Goal: Find specific page/section: Find specific page/section

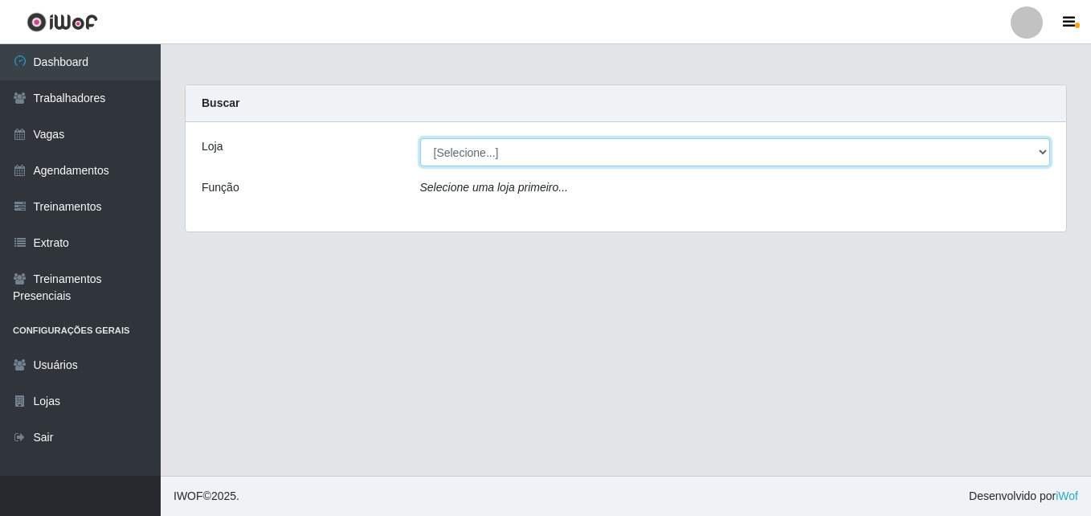
drag, startPoint x: 0, startPoint y: 0, endPoint x: 436, endPoint y: 156, distance: 463.1
click at [436, 156] on select "[Selecione...] LÁ em MÃE - Bar e Restaurante" at bounding box center [735, 152] width 630 height 28
select select "265"
click at [420, 138] on select "[Selecione...] LÁ em MÃE - Bar e Restaurante" at bounding box center [735, 152] width 630 height 28
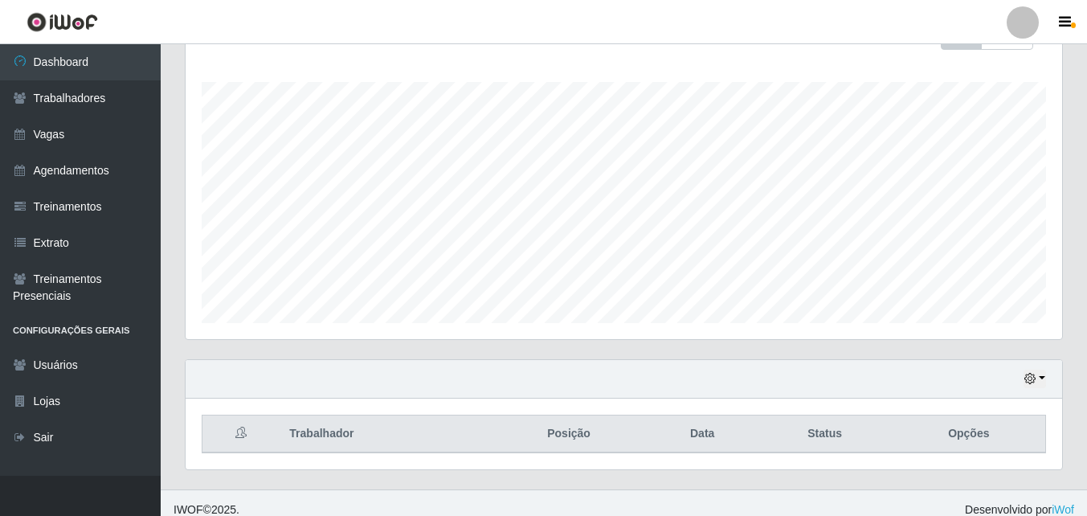
scroll to position [265, 0]
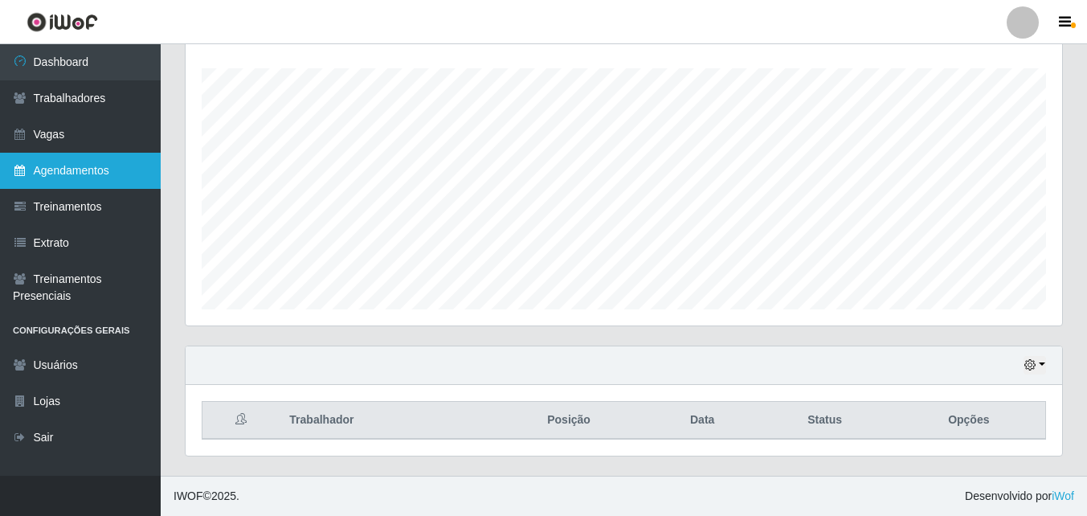
click at [92, 174] on link "Agendamentos" at bounding box center [80, 171] width 161 height 36
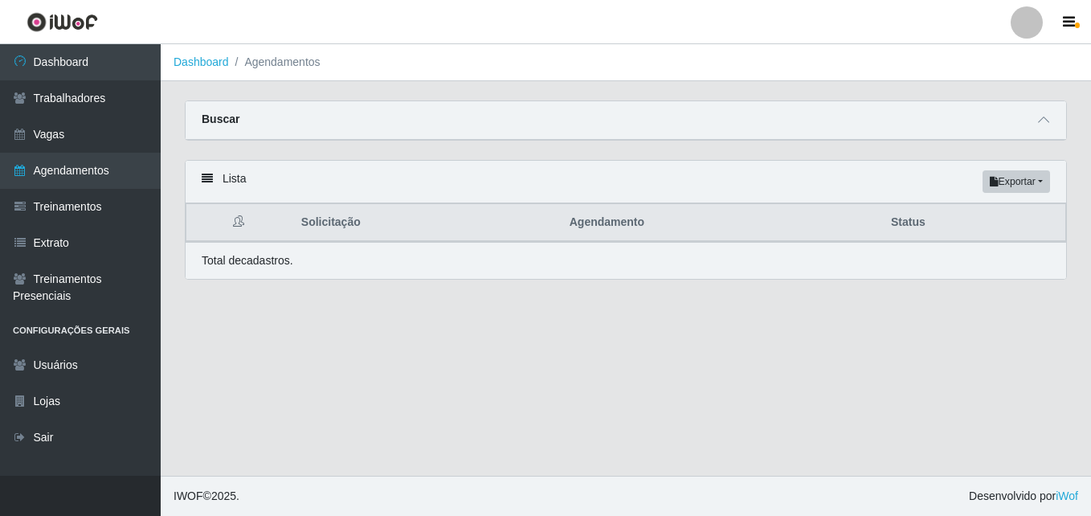
click at [446, 311] on main "Dashboard Agendamentos Carregando... Buscar Início em [GEOGRAPHIC_DATA] em Stat…" at bounding box center [626, 259] width 930 height 431
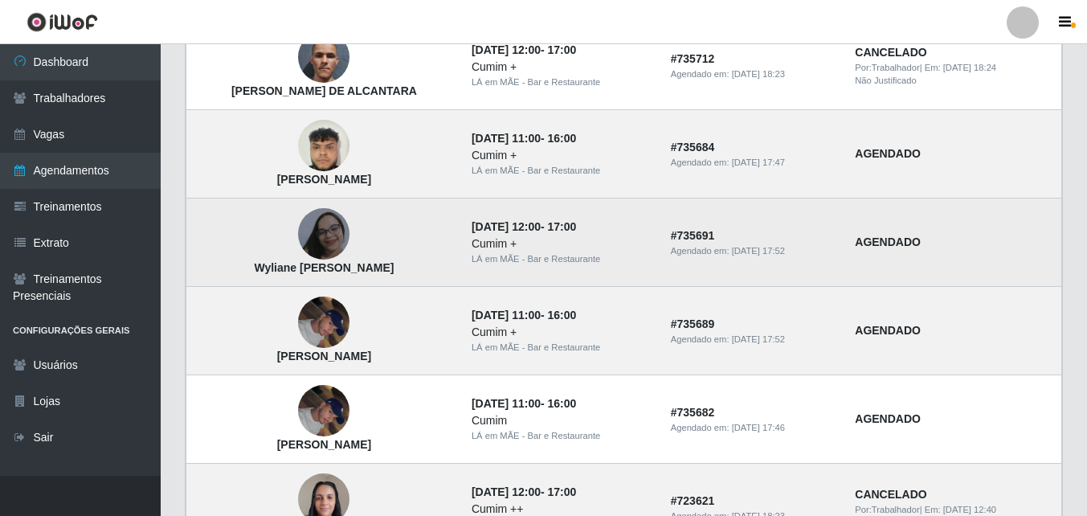
scroll to position [803, 0]
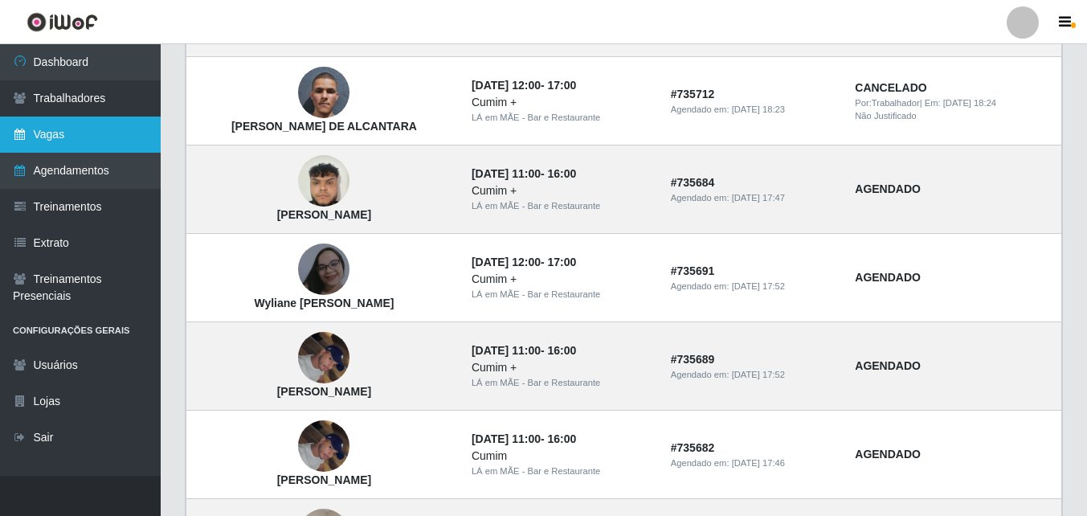
click at [94, 130] on link "Vagas" at bounding box center [80, 134] width 161 height 36
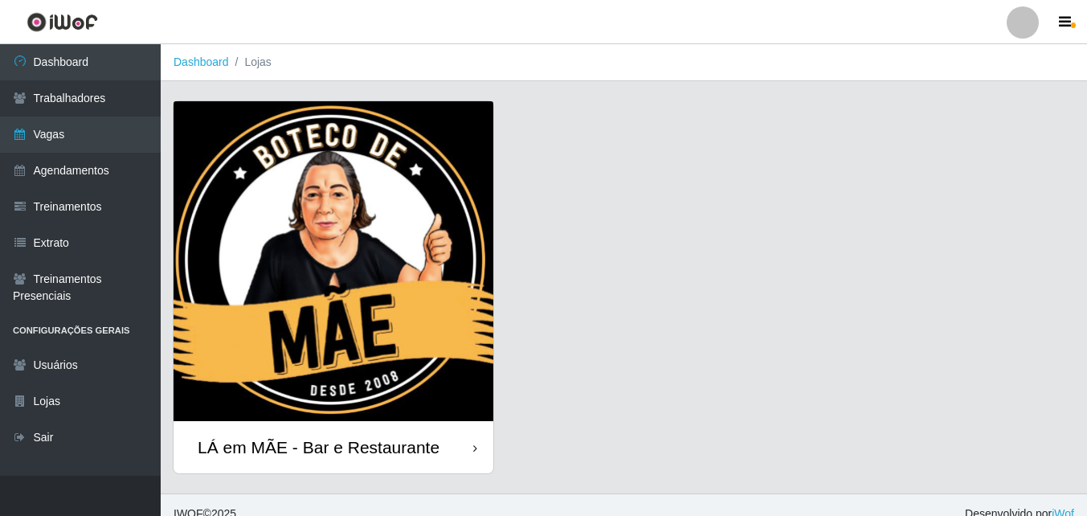
click at [436, 421] on div "LÁ em MÃE - Bar e Restaurante" at bounding box center [333, 447] width 320 height 52
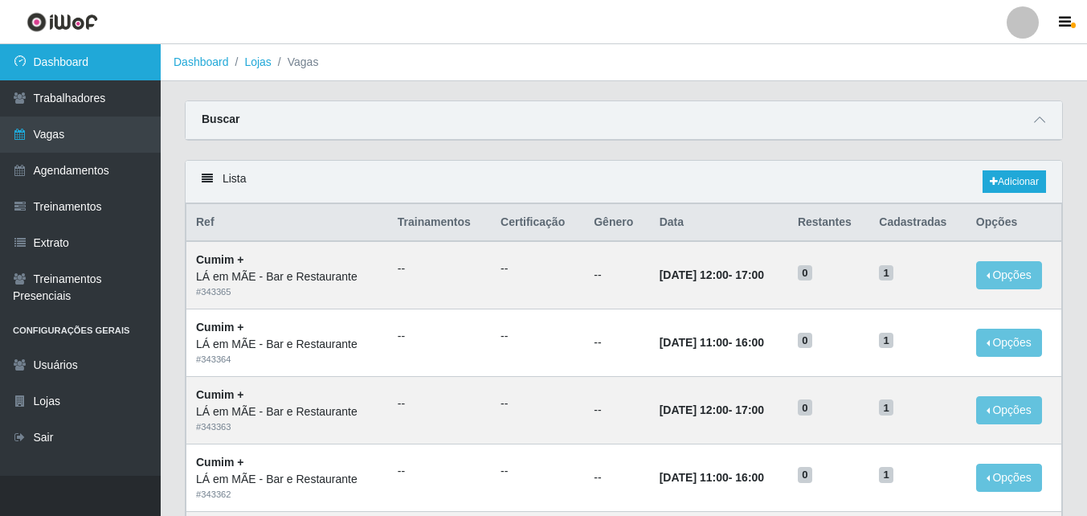
click at [91, 59] on link "Dashboard" at bounding box center [80, 62] width 161 height 36
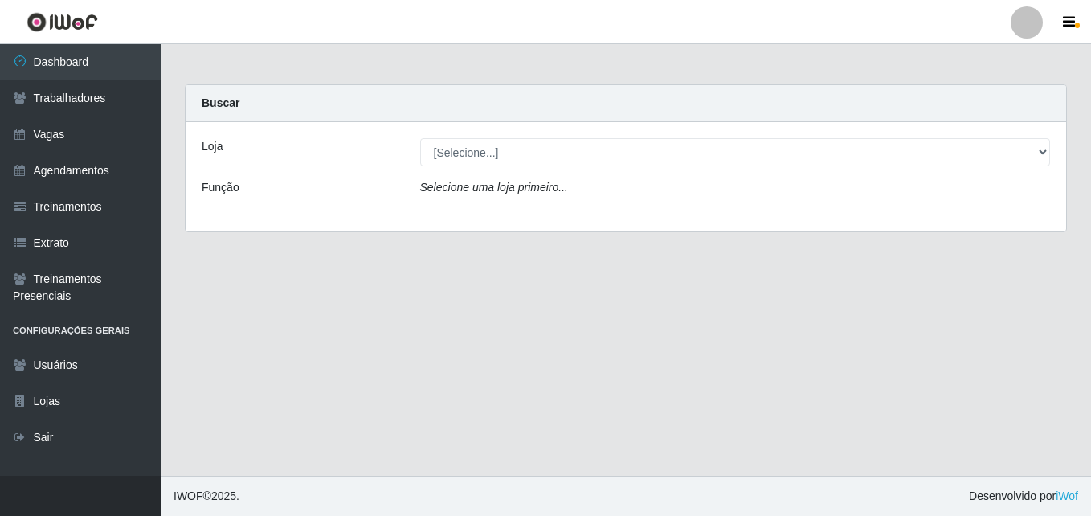
select select "265"
click at [420, 138] on select "[Selecione...] LÁ em MÃE - Bar e Restaurante" at bounding box center [735, 152] width 630 height 28
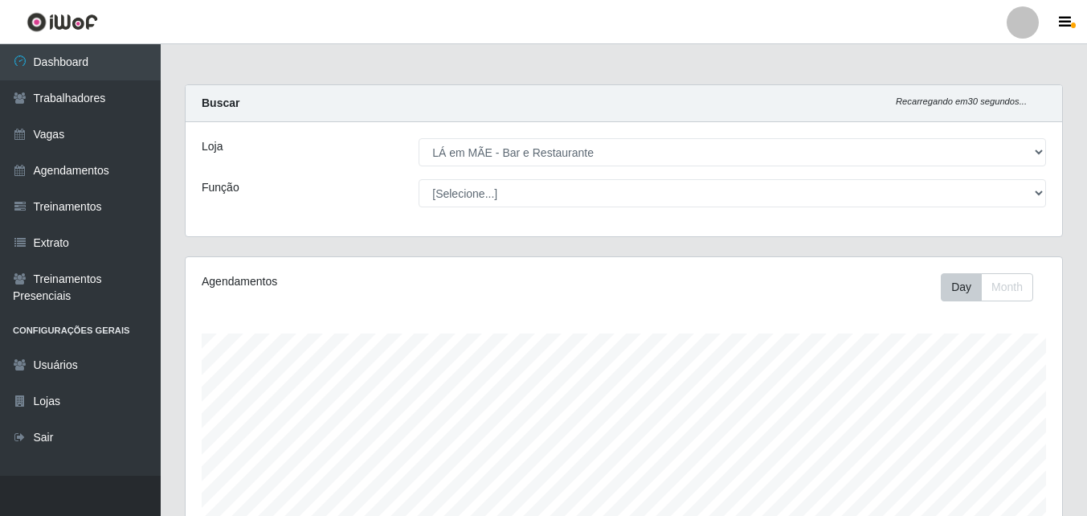
scroll to position [333, 876]
